Goal: Task Accomplishment & Management: Use online tool/utility

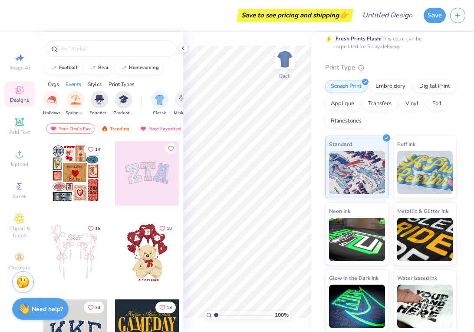
scroll to position [0, 364]
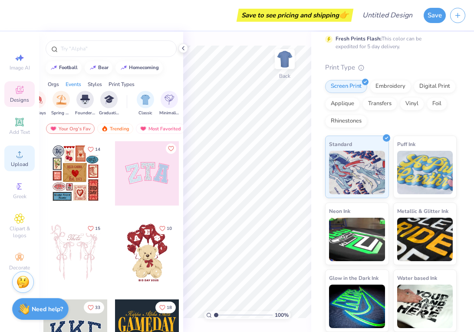
click at [22, 156] on icon at bounding box center [20, 154] width 6 height 6
click at [21, 159] on div "Upload" at bounding box center [19, 159] width 30 height 26
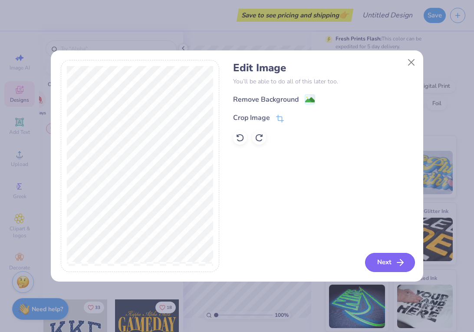
click at [380, 261] on button "Next" at bounding box center [390, 262] width 50 height 19
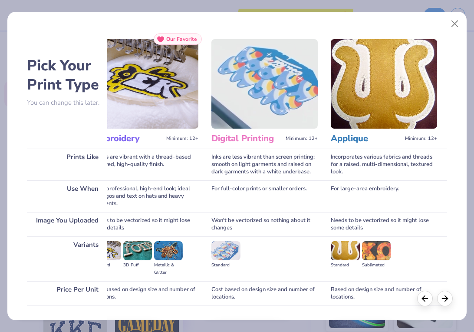
scroll to position [0, 0]
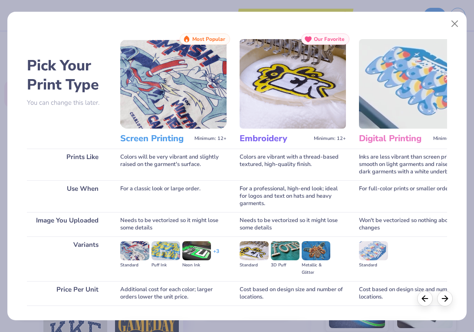
click at [152, 141] on h3 "Screen Printing" at bounding box center [155, 138] width 71 height 11
click at [155, 133] on h3 "Screen Printing" at bounding box center [155, 138] width 71 height 11
click at [128, 135] on h3 "Screen Printing" at bounding box center [155, 138] width 71 height 11
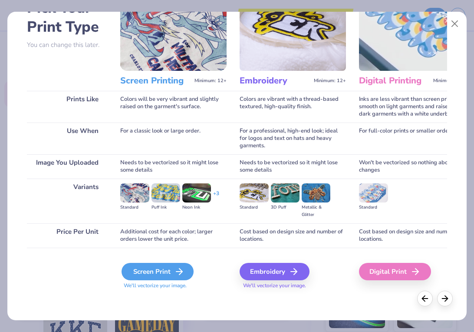
click at [143, 274] on div "Screen Print" at bounding box center [158, 271] width 72 height 17
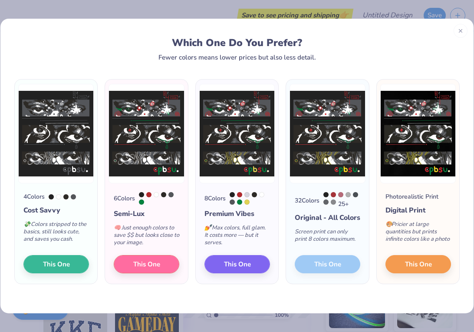
click at [327, 271] on div "32 Colors 25 + Original - All Colors Screen print can only print 8 colors maxim…" at bounding box center [327, 233] width 83 height 100
click at [330, 269] on div "32 Colors 25 + Original - All Colors Screen print can only print 8 colors maxim…" at bounding box center [327, 233] width 83 height 100
click at [339, 268] on div "32 Colors 25 + Original - All Colors Screen print can only print 8 colors maxim…" at bounding box center [327, 233] width 83 height 100
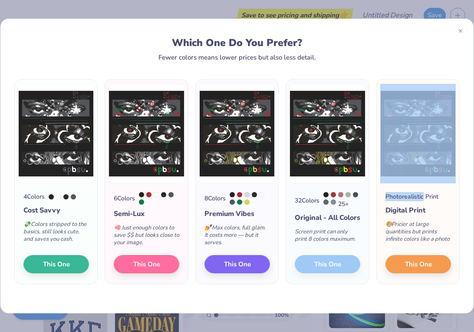
click at [339, 268] on div "32 Colors 25 + Original - All Colors Screen print can only print 8 colors maxim…" at bounding box center [327, 233] width 83 height 100
